Goal: Navigation & Orientation: Find specific page/section

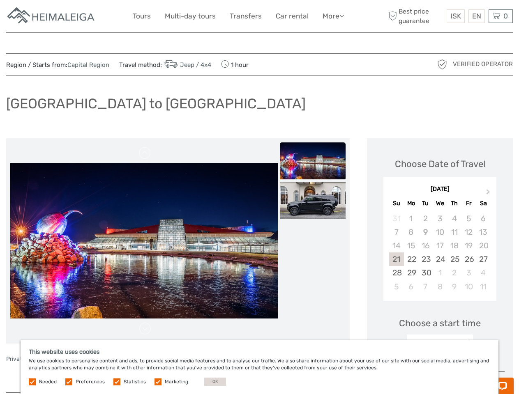
click at [332, 16] on link "More" at bounding box center [332, 16] width 21 height 12
click at [342, 16] on icon at bounding box center [341, 15] width 5 height 7
click at [455, 16] on span "ISK" at bounding box center [455, 16] width 11 height 8
click at [476, 16] on div "EN English Español Deutsch" at bounding box center [476, 16] width 16 height 14
click at [500, 16] on div "0 Items Total 0 ISK Checkout The shopping cart is empty." at bounding box center [500, 16] width 24 height 14
